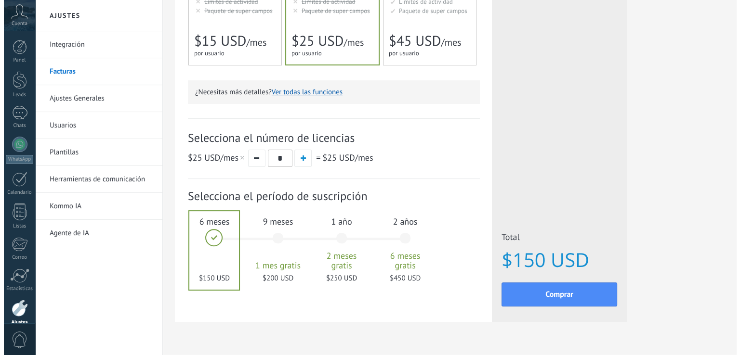
scroll to position [262, 0]
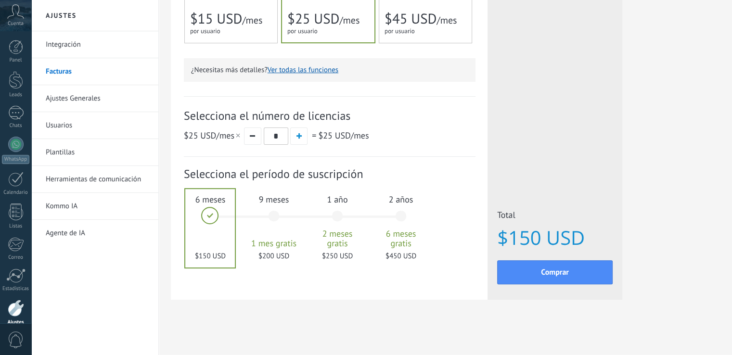
click at [554, 273] on span "Comprar" at bounding box center [555, 272] width 28 height 7
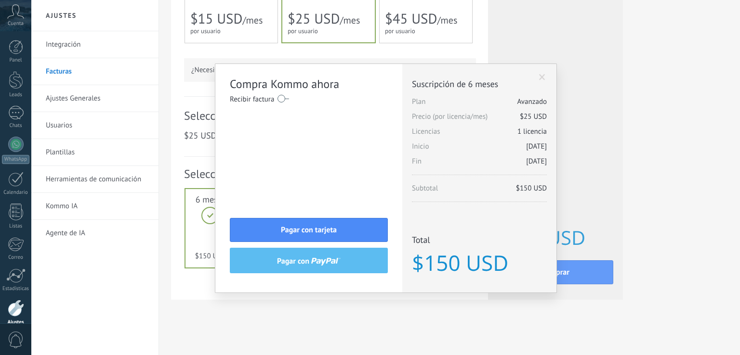
click at [308, 228] on span "Pagar con tarjeta" at bounding box center [309, 230] width 56 height 7
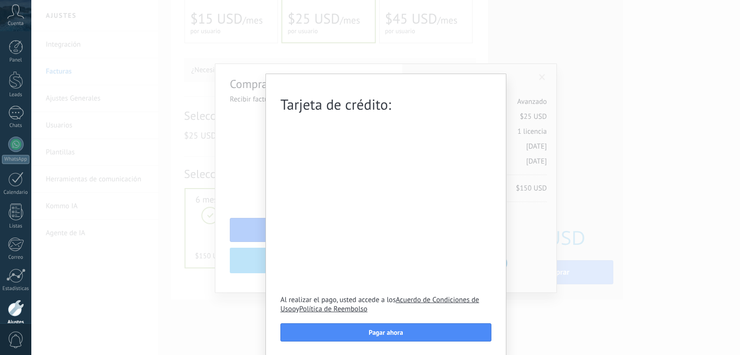
scroll to position [1, 0]
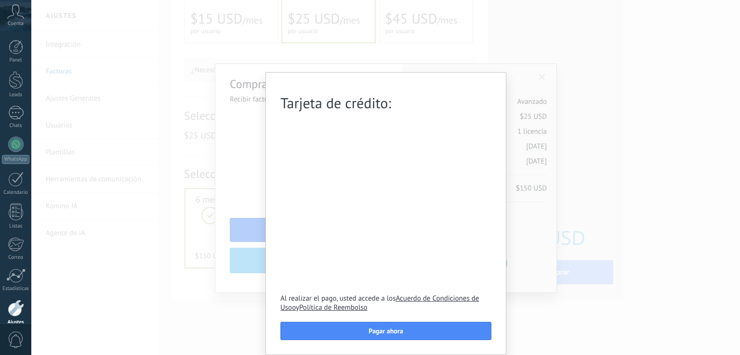
click at [381, 332] on span "Pagar ahora" at bounding box center [385, 331] width 34 height 7
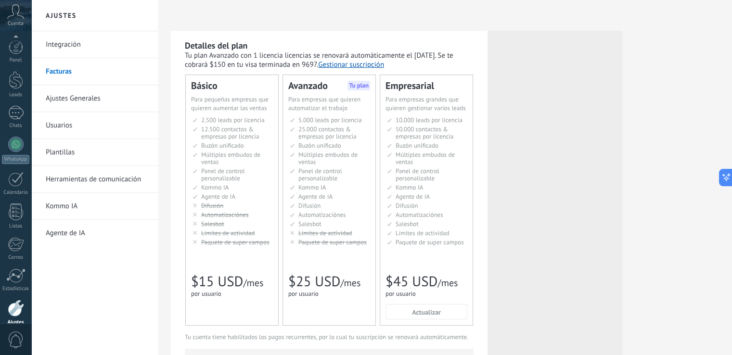
scroll to position [45, 0]
click at [15, 49] on div "Leads" at bounding box center [16, 50] width 28 height 6
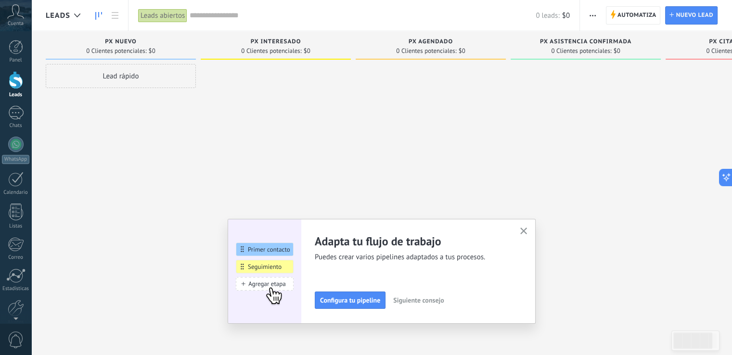
click at [10, 18] on icon at bounding box center [15, 11] width 17 height 14
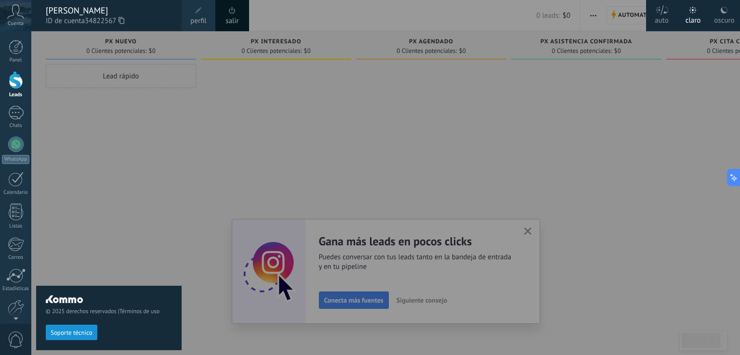
click at [718, 18] on div "oscuro" at bounding box center [724, 18] width 20 height 25
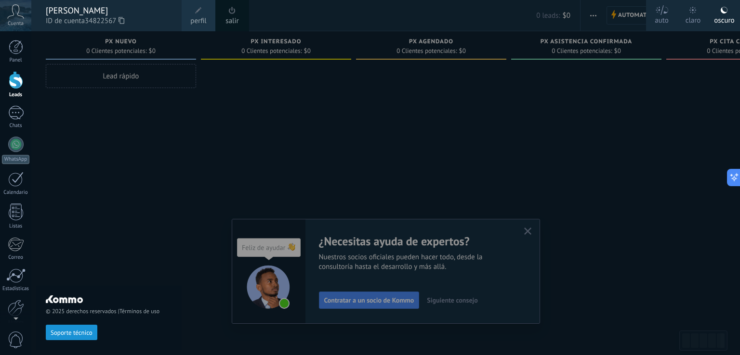
click at [15, 16] on icon at bounding box center [15, 11] width 17 height 14
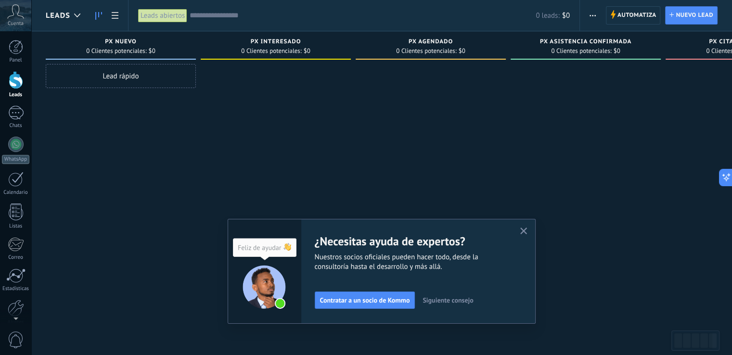
click at [12, 9] on icon at bounding box center [15, 11] width 17 height 14
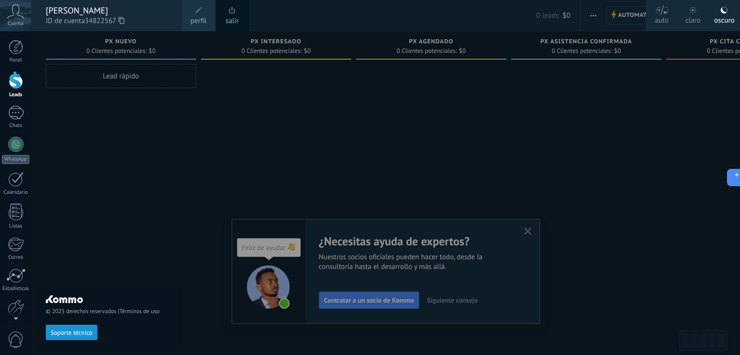
click at [12, 13] on icon at bounding box center [15, 11] width 17 height 14
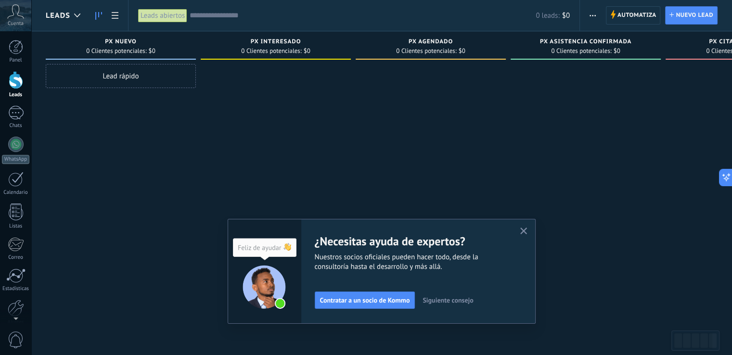
click at [16, 56] on link "Panel" at bounding box center [15, 52] width 31 height 24
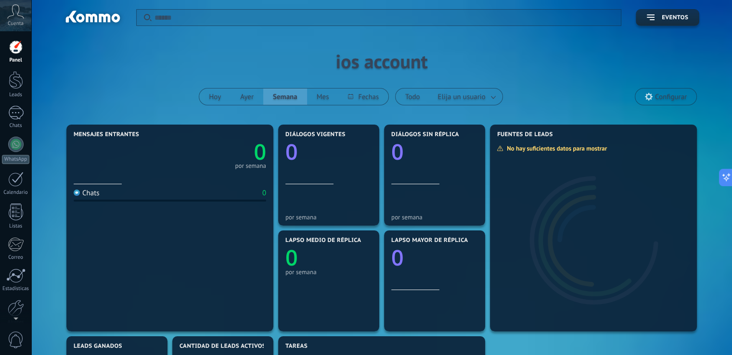
click at [19, 154] on link "WhatsApp" at bounding box center [15, 150] width 31 height 27
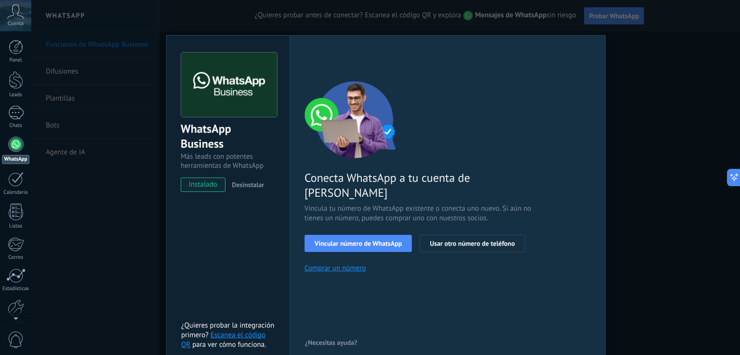
click at [370, 240] on span "Vincular número de WhatsApp" at bounding box center [357, 243] width 87 height 7
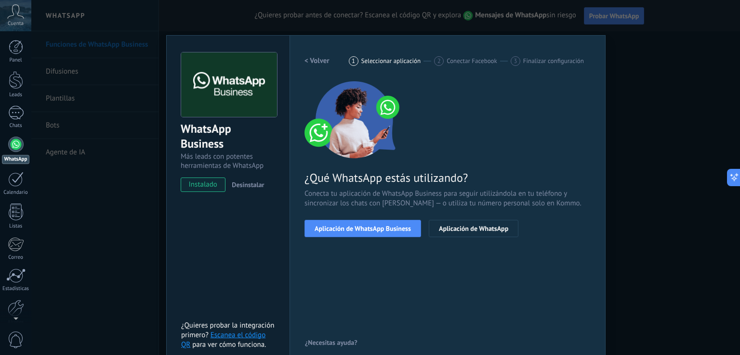
click at [16, 18] on icon at bounding box center [15, 11] width 17 height 14
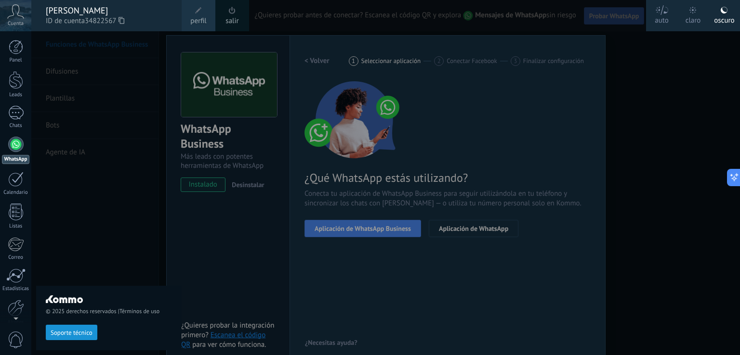
click at [200, 14] on span at bounding box center [198, 10] width 11 height 11
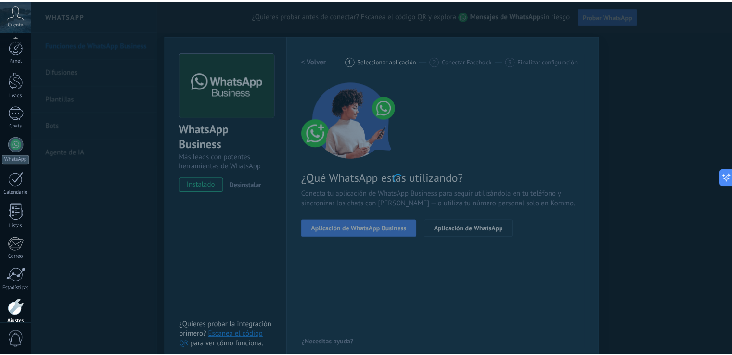
scroll to position [45, 0]
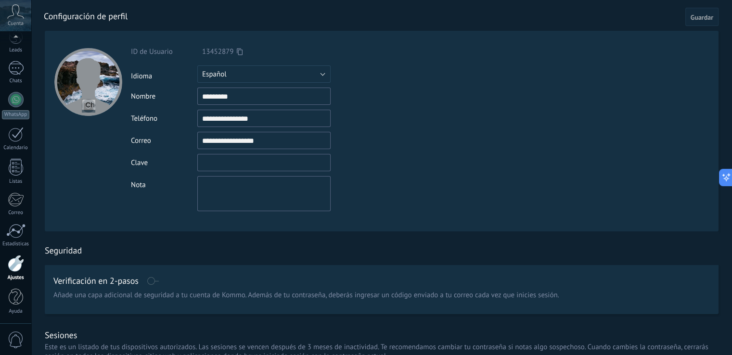
click at [230, 163] on input "textbox" at bounding box center [263, 162] width 133 height 17
click at [385, 99] on div "Nombre *********" at bounding box center [286, 96] width 311 height 17
click at [232, 164] on input "textbox" at bounding box center [263, 162] width 133 height 17
click at [433, 169] on div "Clave" at bounding box center [286, 162] width 311 height 17
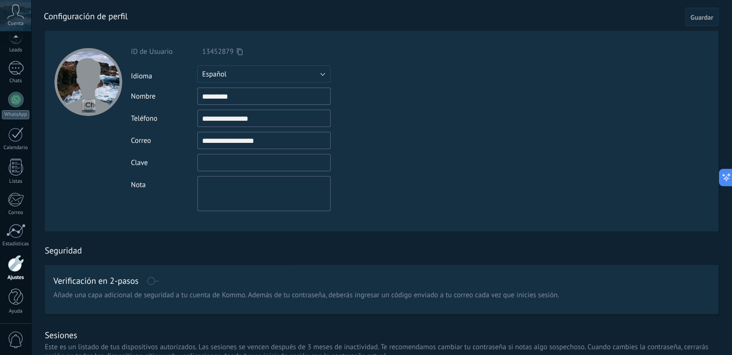
click at [237, 162] on input "textbox" at bounding box center [263, 162] width 133 height 17
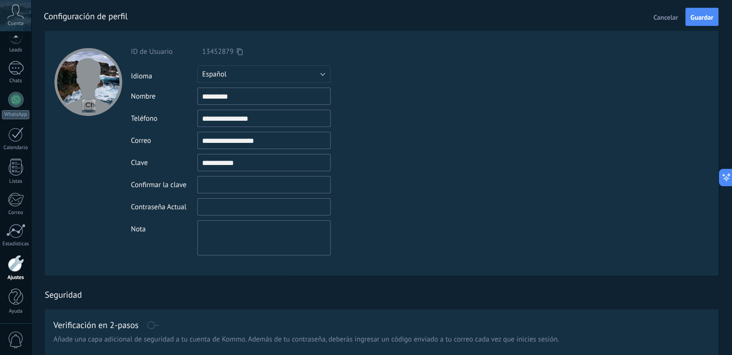
type input "**********"
click at [240, 185] on input "textbox" at bounding box center [263, 184] width 133 height 17
drag, startPoint x: 241, startPoint y: 162, endPoint x: 195, endPoint y: 160, distance: 46.7
click at [195, 160] on div "Clave" at bounding box center [286, 162] width 311 height 17
click at [221, 182] on input "textbox" at bounding box center [263, 184] width 133 height 17
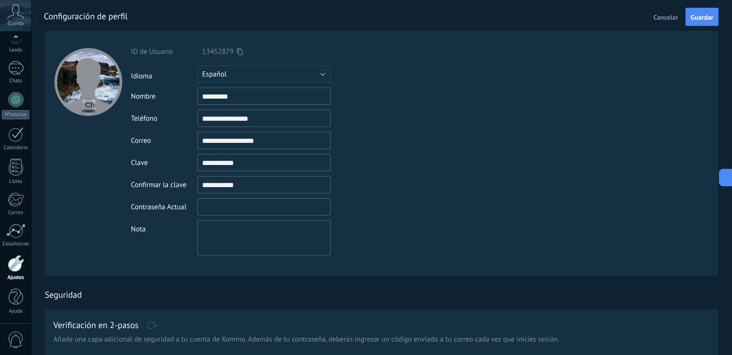
type input "**********"
click at [240, 208] on input "textbox" at bounding box center [263, 206] width 133 height 17
type input "*"
click at [657, 16] on span "Cancelar" at bounding box center [666, 17] width 25 height 7
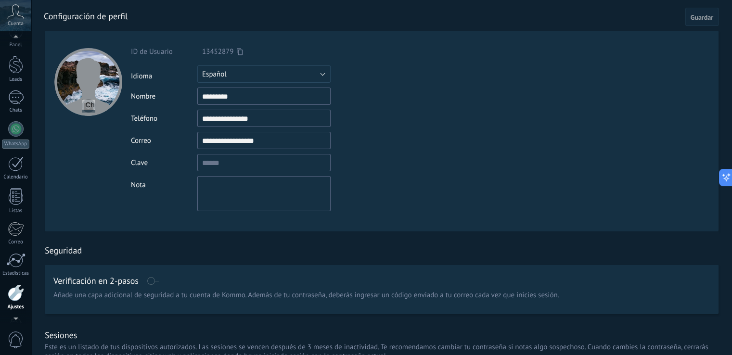
scroll to position [45, 0]
click at [10, 16] on use at bounding box center [16, 11] width 16 height 14
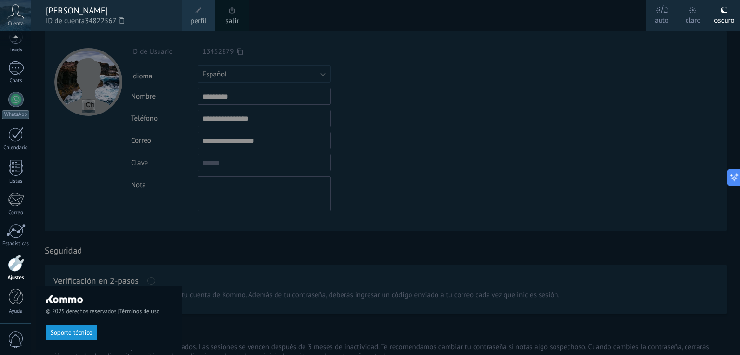
click at [55, 10] on div "[PERSON_NAME]" at bounding box center [109, 10] width 126 height 11
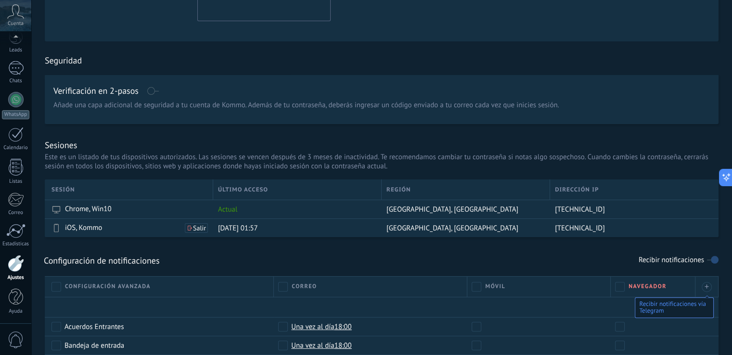
scroll to position [241, 0]
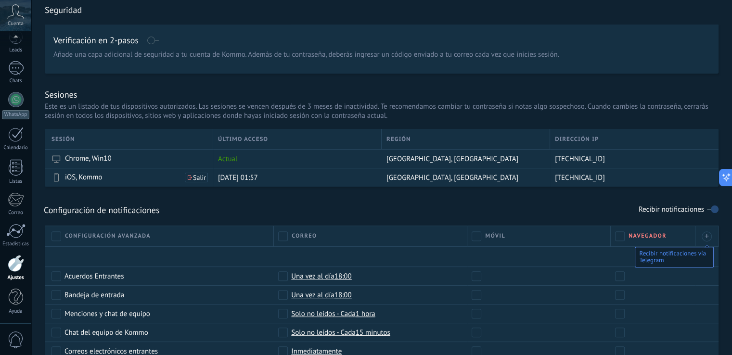
click at [19, 272] on link "Ajustes" at bounding box center [15, 268] width 31 height 26
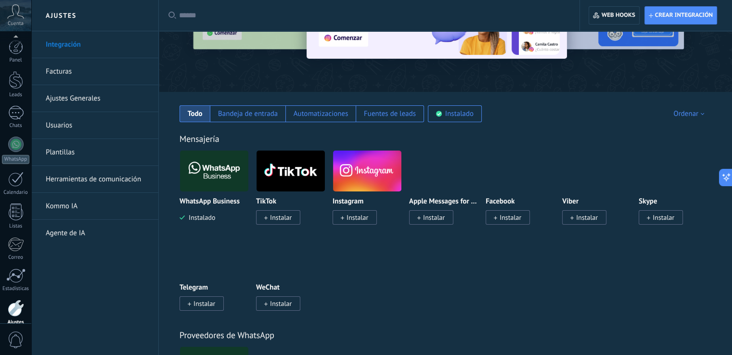
scroll to position [45, 0]
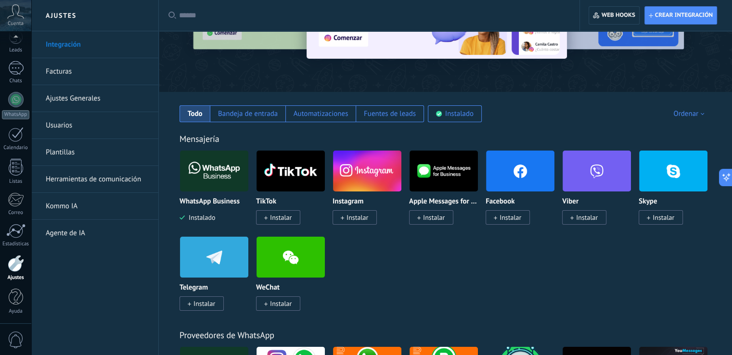
click at [354, 219] on span "Instalar" at bounding box center [358, 217] width 22 height 9
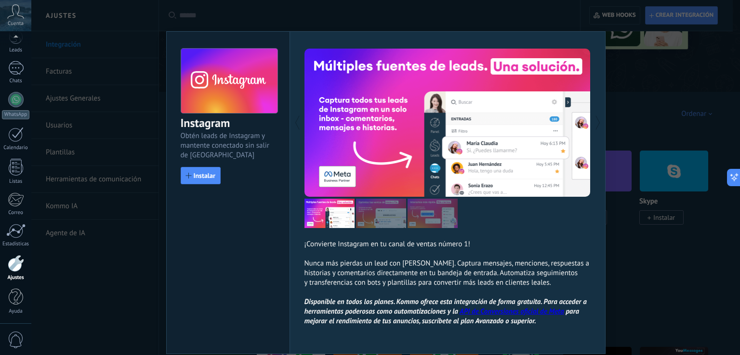
click at [196, 173] on span "Instalar" at bounding box center [205, 175] width 22 height 7
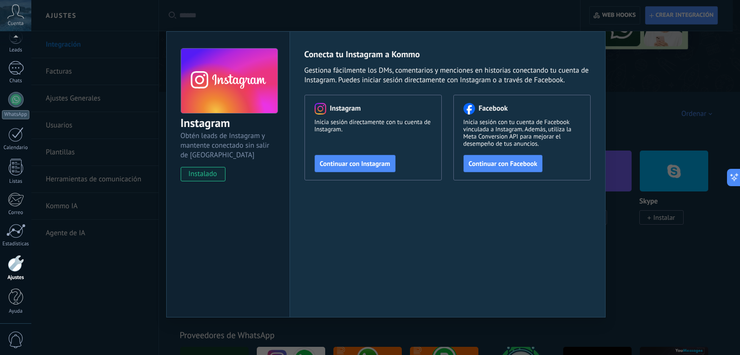
click at [655, 253] on div "Instagram Obtén leads de Instagram y mantente conectado sin salir de Kommo inst…" at bounding box center [385, 177] width 708 height 355
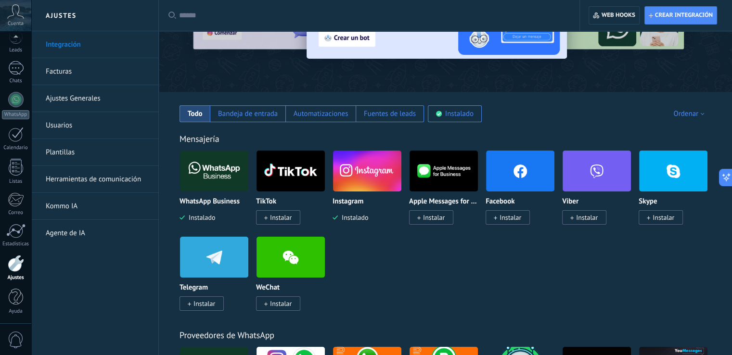
click at [502, 218] on span "Instalar" at bounding box center [511, 217] width 22 height 9
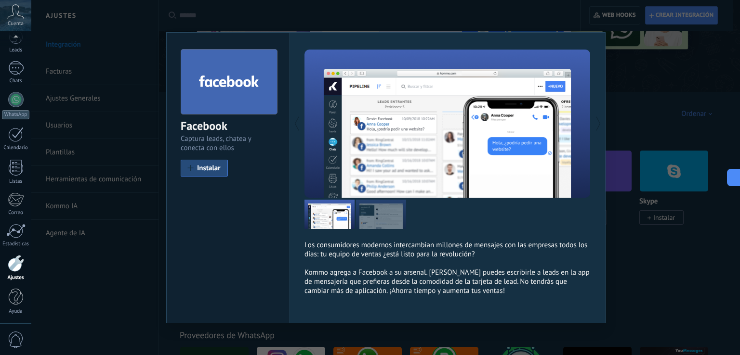
click at [641, 253] on div "Facebook Captura leads, chatea y conecta con ellos install Instalar Los consumi…" at bounding box center [385, 177] width 708 height 355
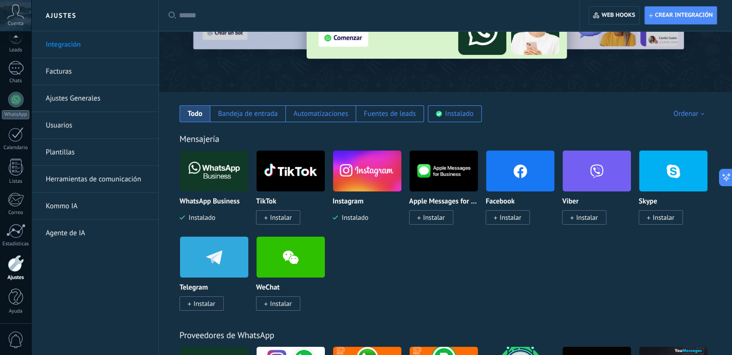
click at [497, 220] on icon at bounding box center [495, 218] width 3 height 4
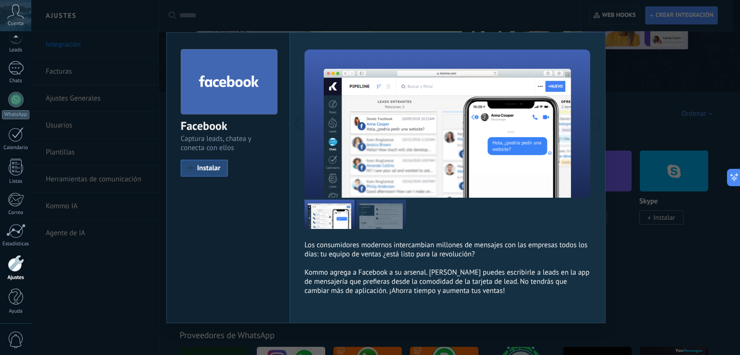
click at [200, 166] on span "Instalar" at bounding box center [209, 168] width 24 height 7
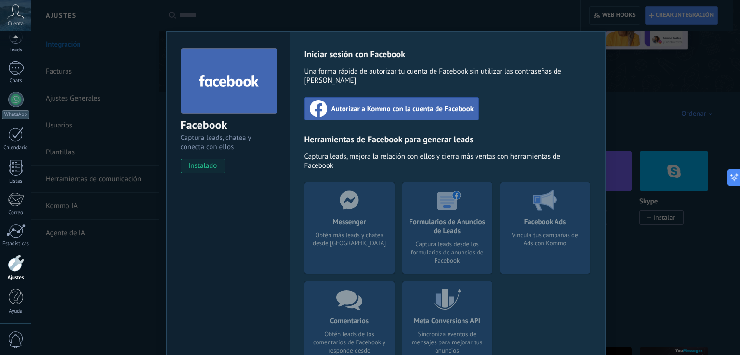
click at [670, 260] on div "Facebook Captura leads, chatea y conecta con ellos instalado Desinstalar Inicia…" at bounding box center [385, 177] width 708 height 355
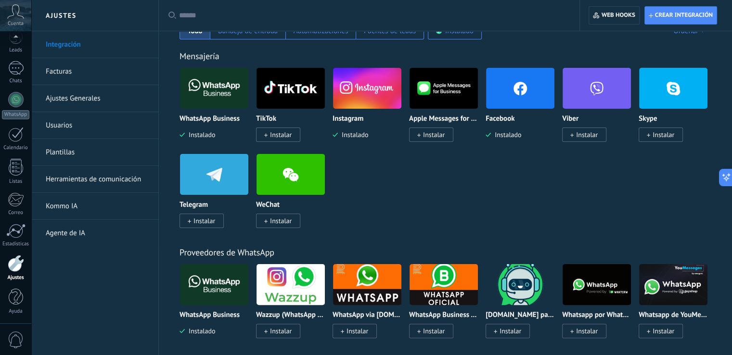
scroll to position [193, 0]
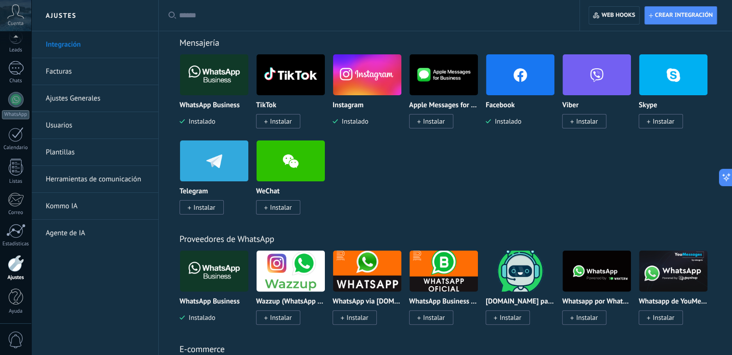
click at [19, 338] on span "0" at bounding box center [16, 340] width 16 height 17
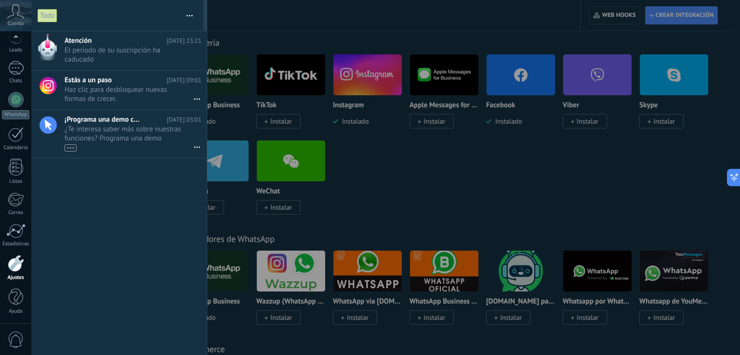
click at [122, 53] on span "El período de su suscripción ha caducado •••" at bounding box center [124, 55] width 118 height 18
